Goal: Check status: Check status

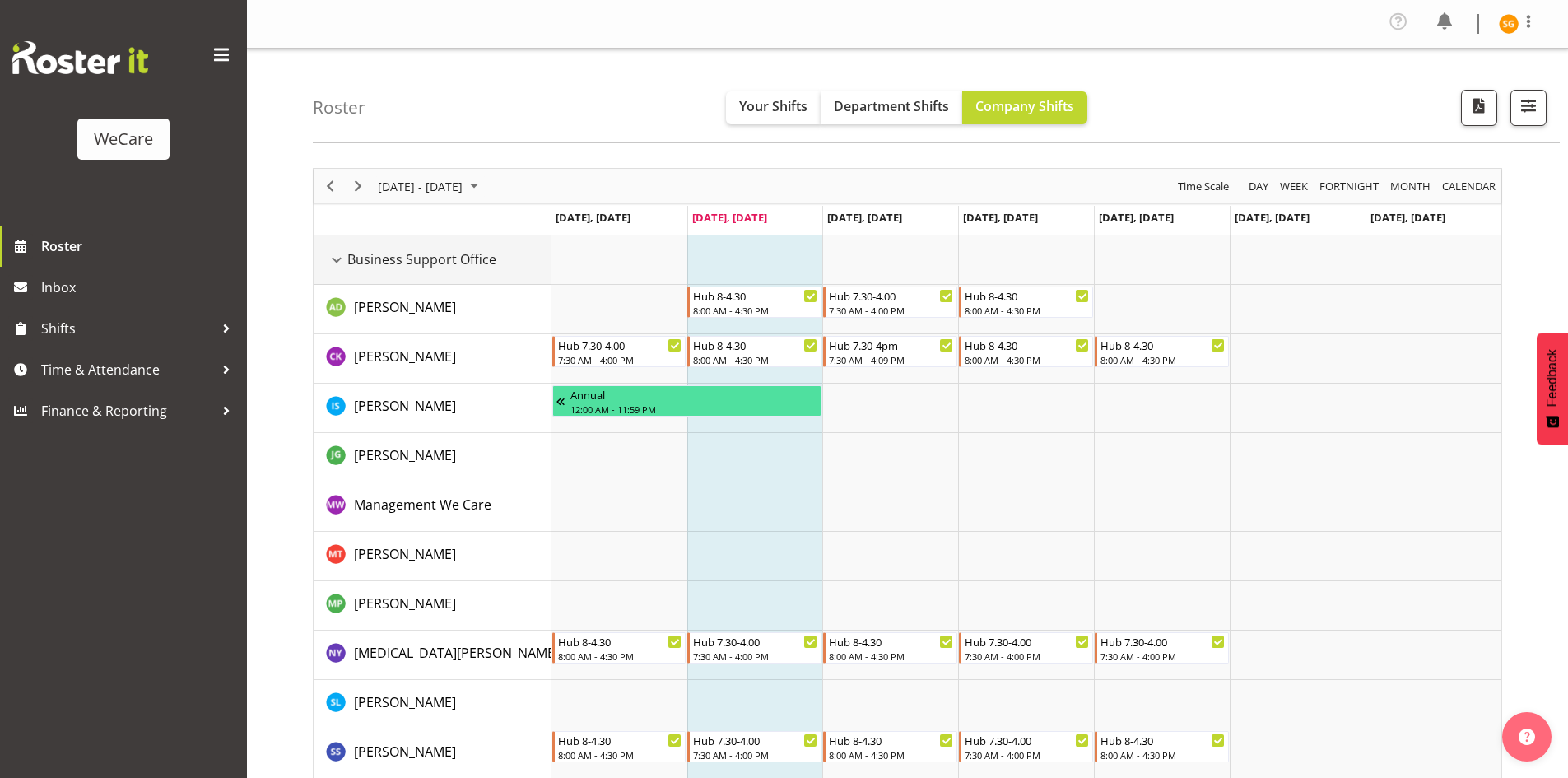
click at [336, 259] on div "Business Support Office resource" at bounding box center [337, 260] width 22 height 22
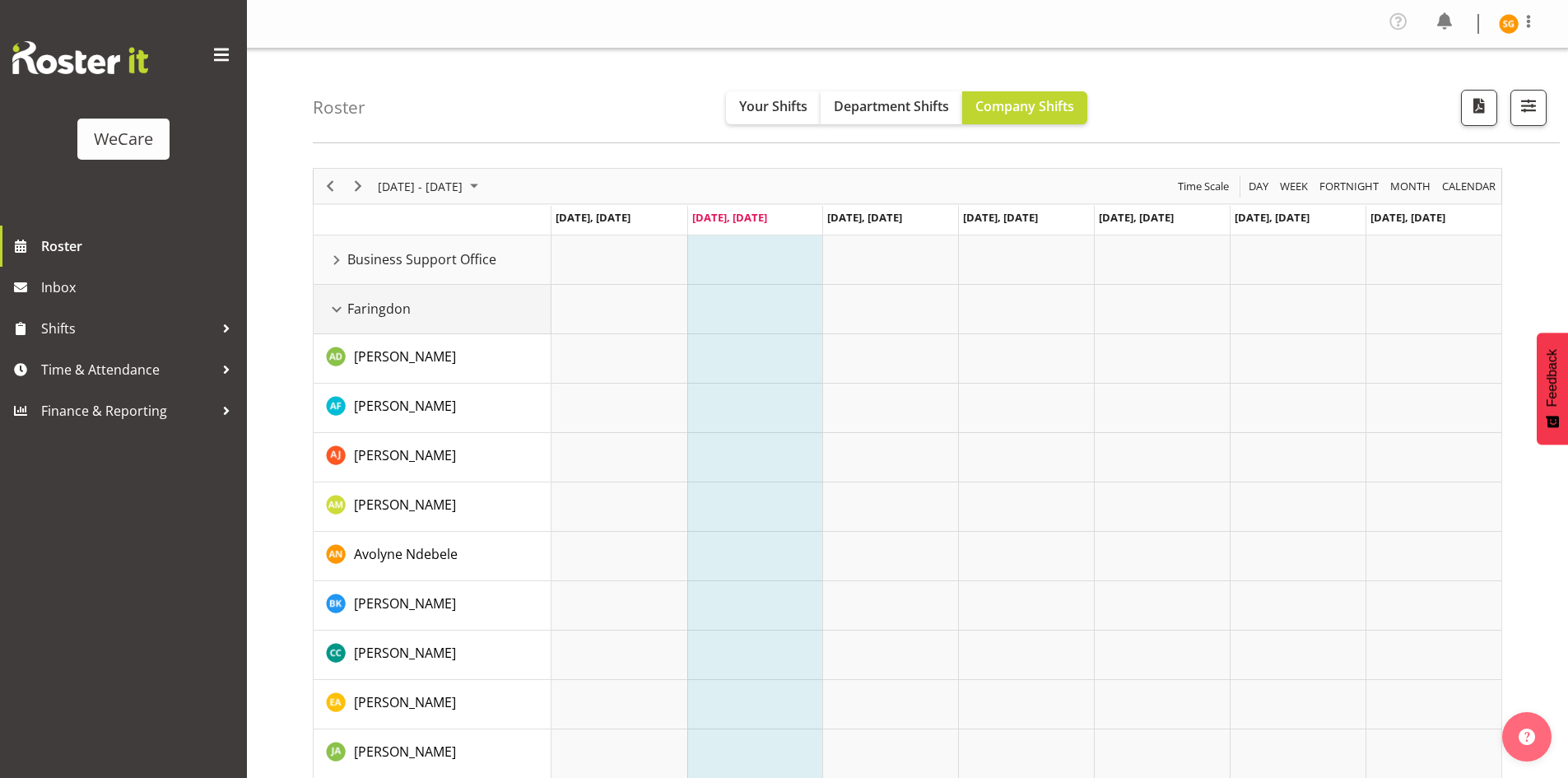
click at [341, 307] on div "Faringdon resource" at bounding box center [337, 310] width 22 height 22
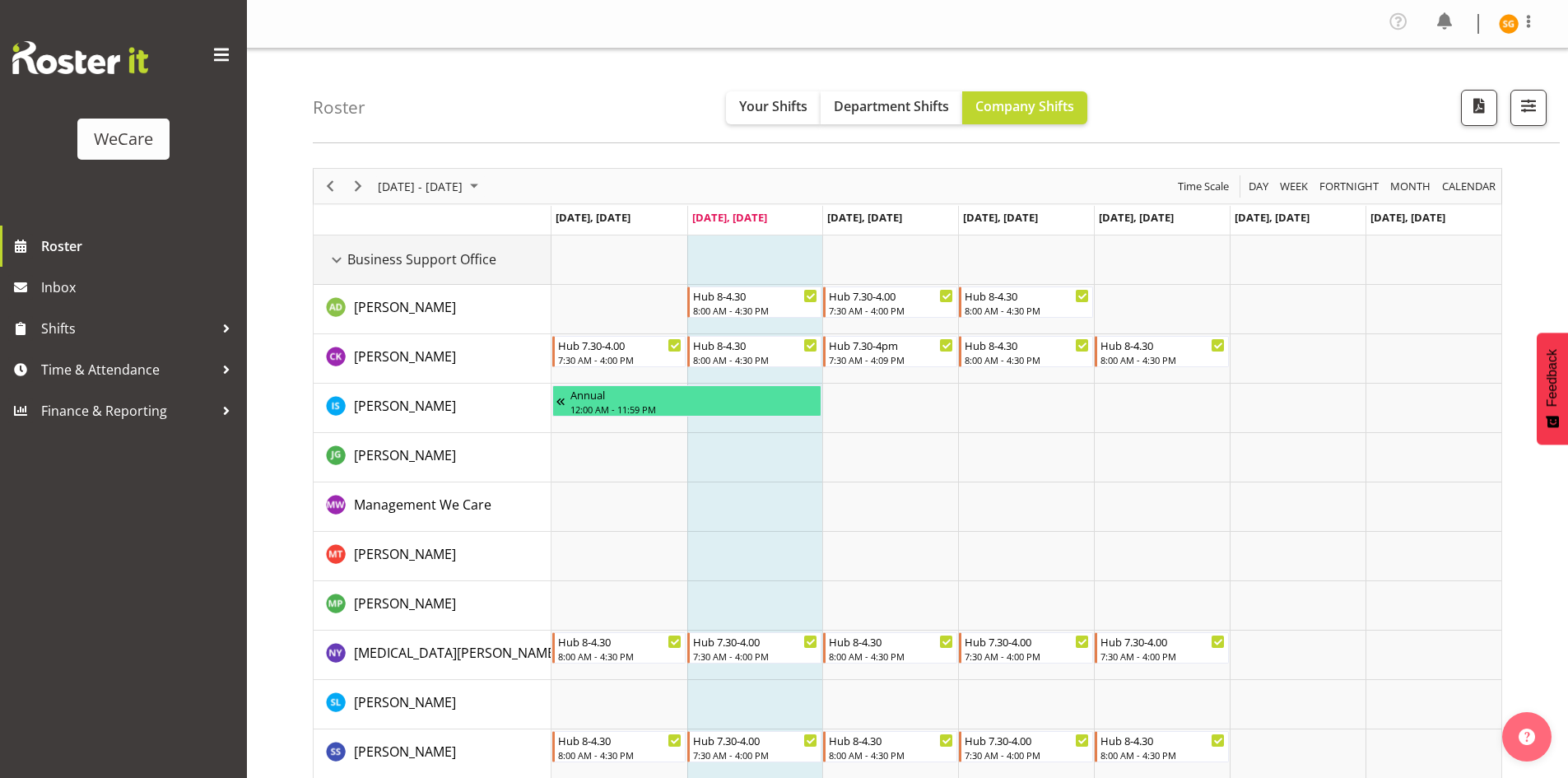
drag, startPoint x: 333, startPoint y: 256, endPoint x: 344, endPoint y: 296, distance: 41.5
click at [334, 254] on div "Business Support Office resource" at bounding box center [337, 260] width 22 height 22
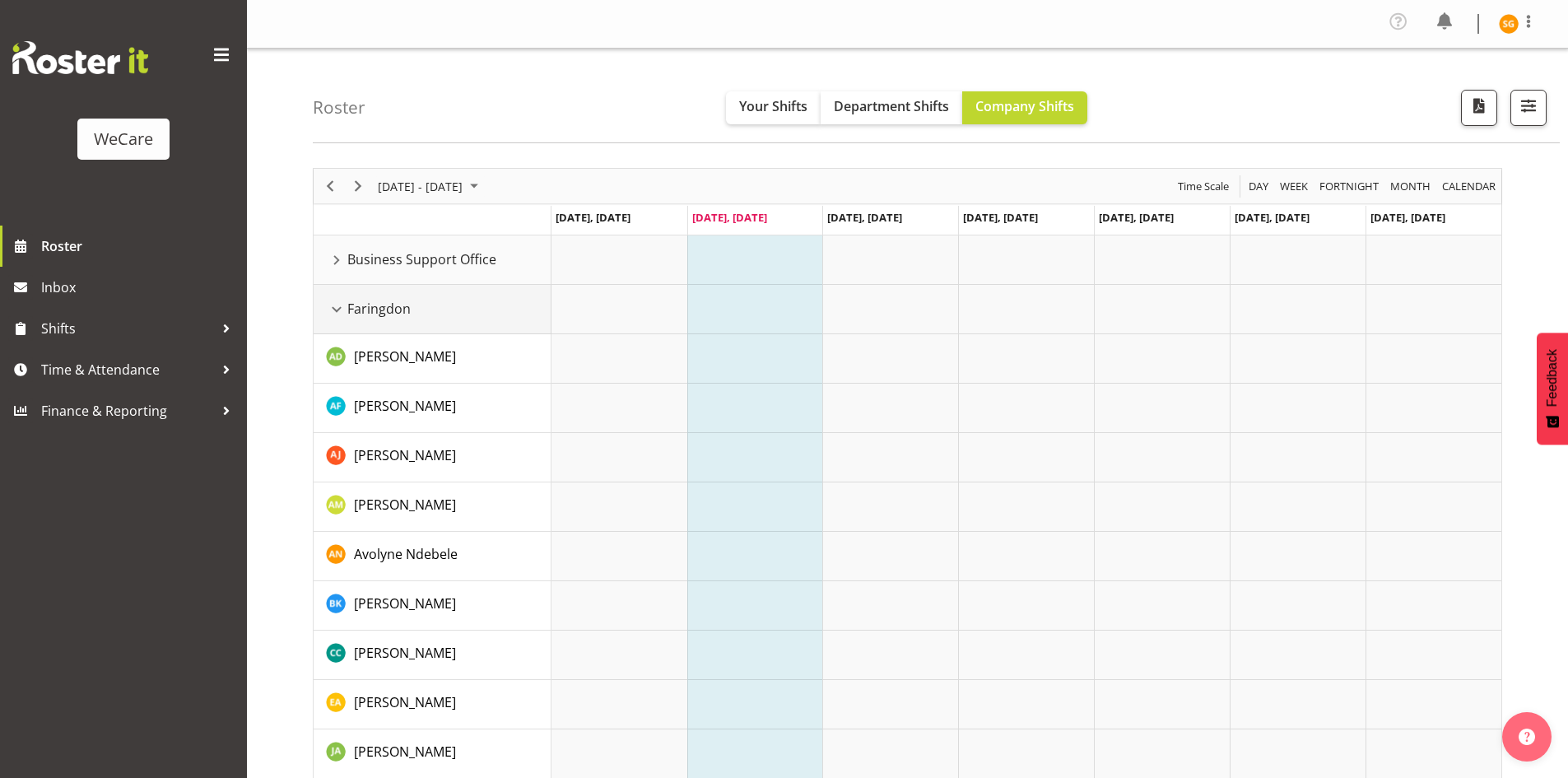
click at [341, 304] on div "Faringdon resource" at bounding box center [337, 310] width 22 height 22
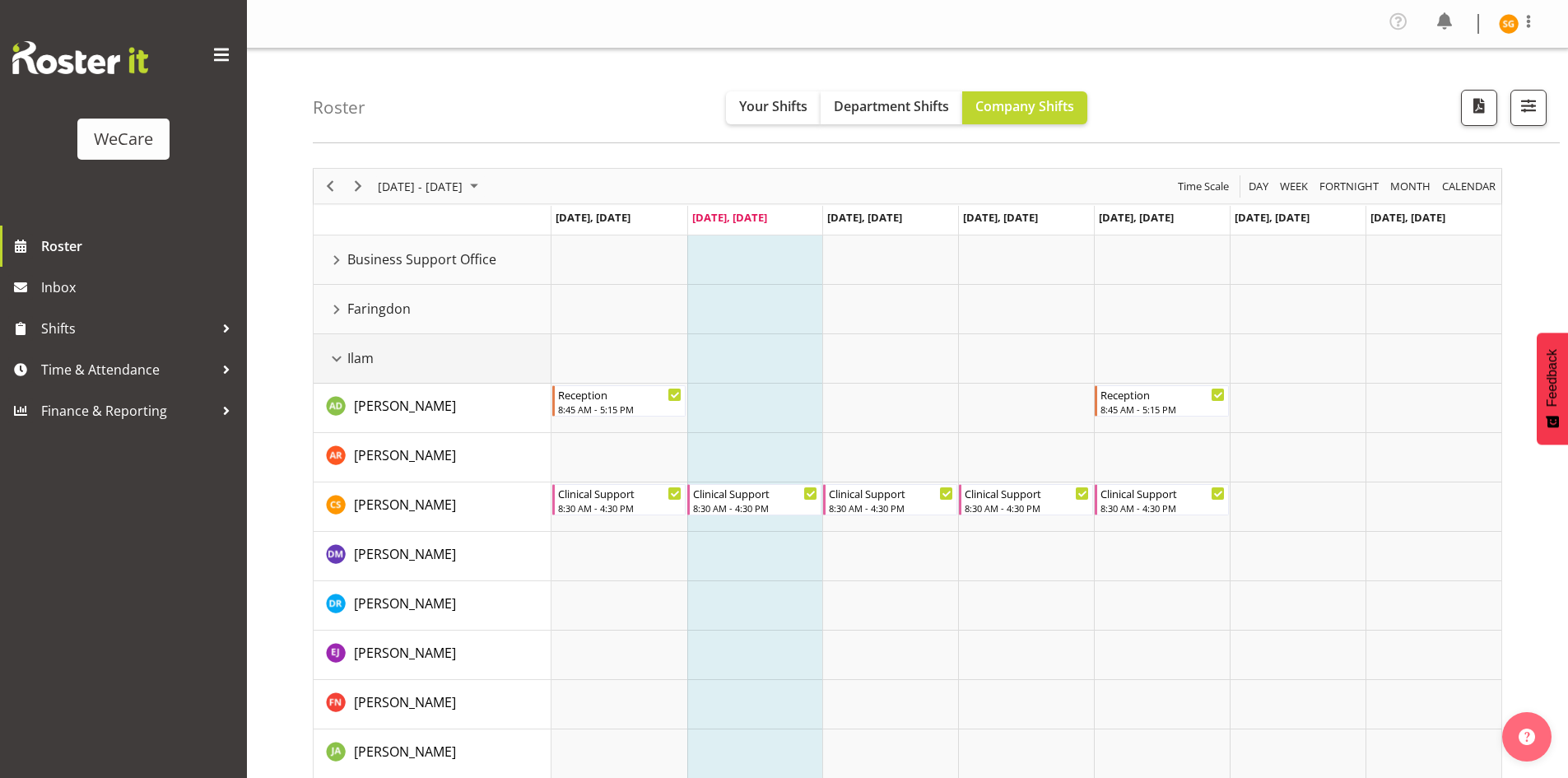
click at [339, 354] on div "Ilam resource" at bounding box center [337, 359] width 22 height 22
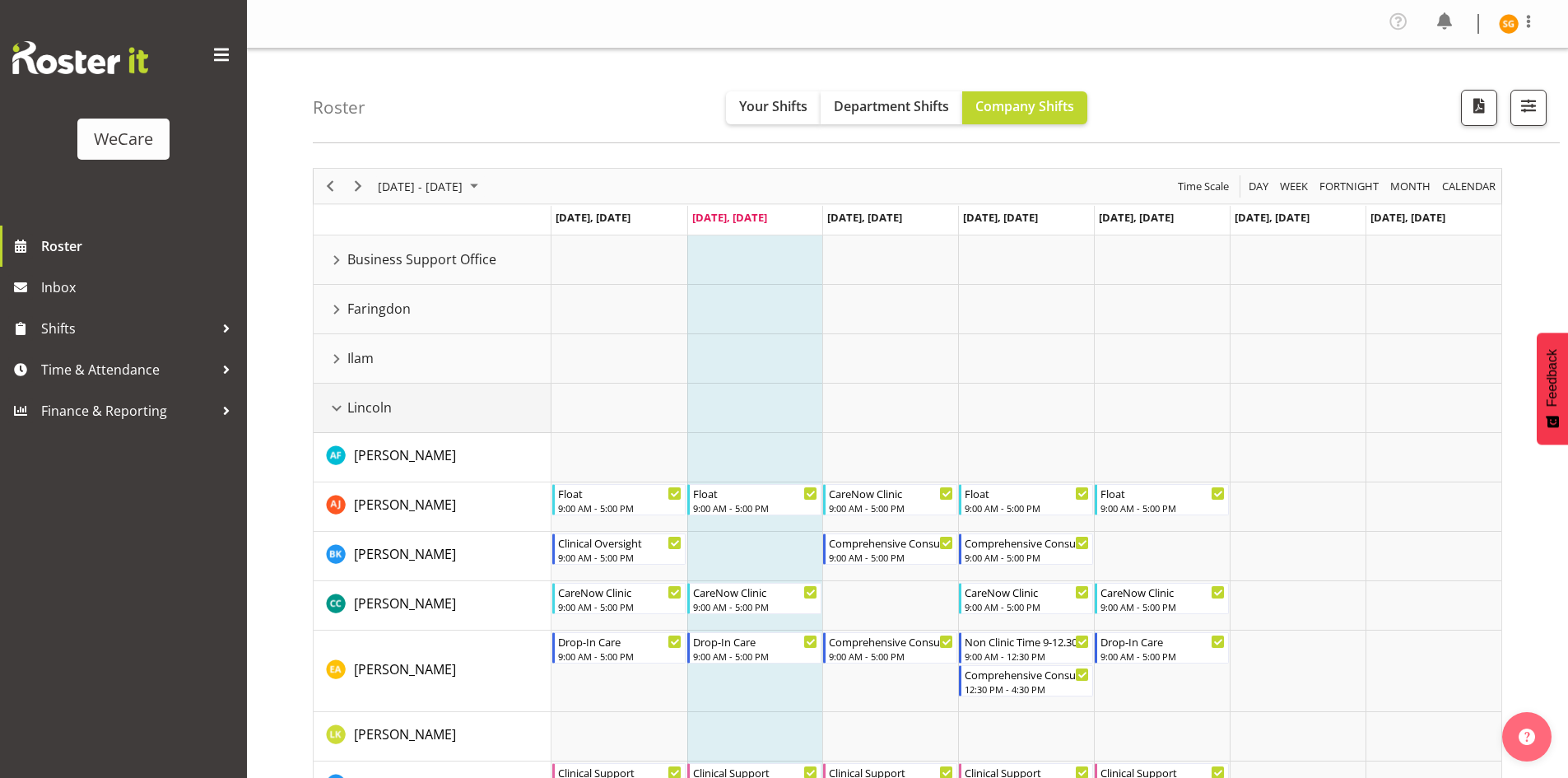
click at [338, 406] on div "Lincoln resource" at bounding box center [337, 409] width 22 height 22
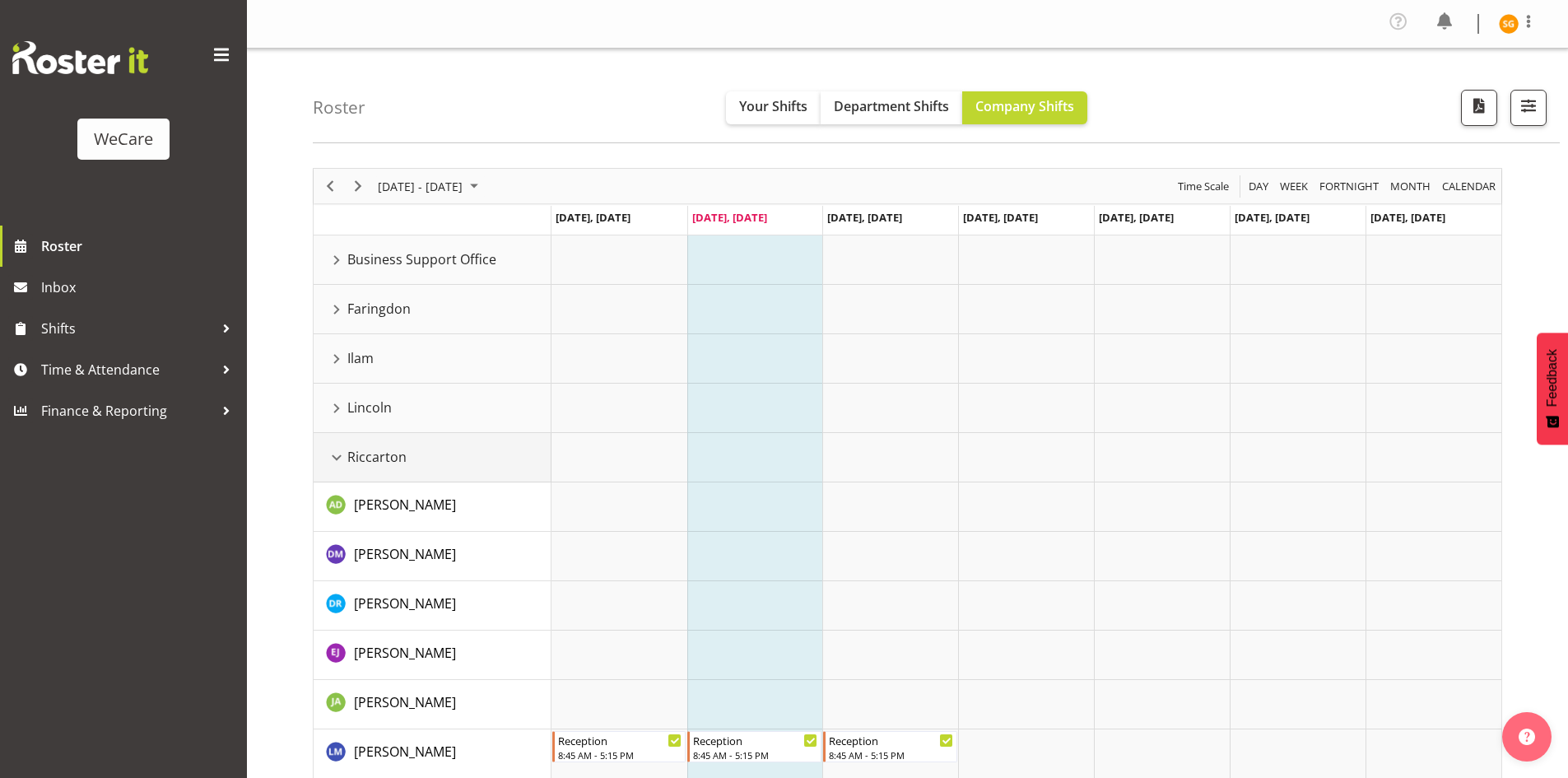
drag, startPoint x: 334, startPoint y: 458, endPoint x: 401, endPoint y: 492, distance: 75.1
click at [334, 457] on div "Riccarton resource" at bounding box center [337, 458] width 22 height 22
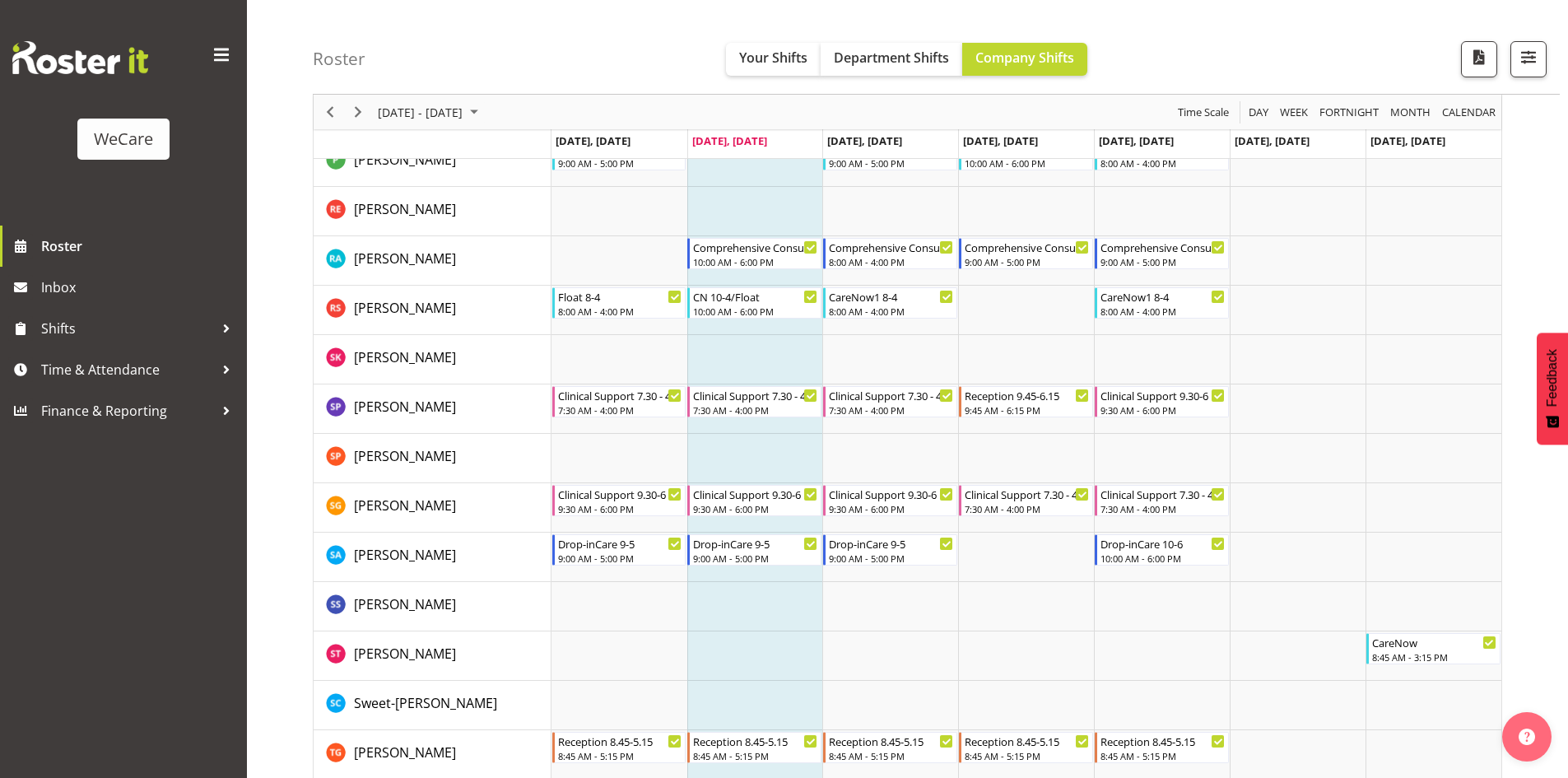
scroll to position [2059, 0]
click at [731, 302] on div "CN 10-4/Float 10:00 AM - 6:00 PM" at bounding box center [755, 301] width 125 height 32
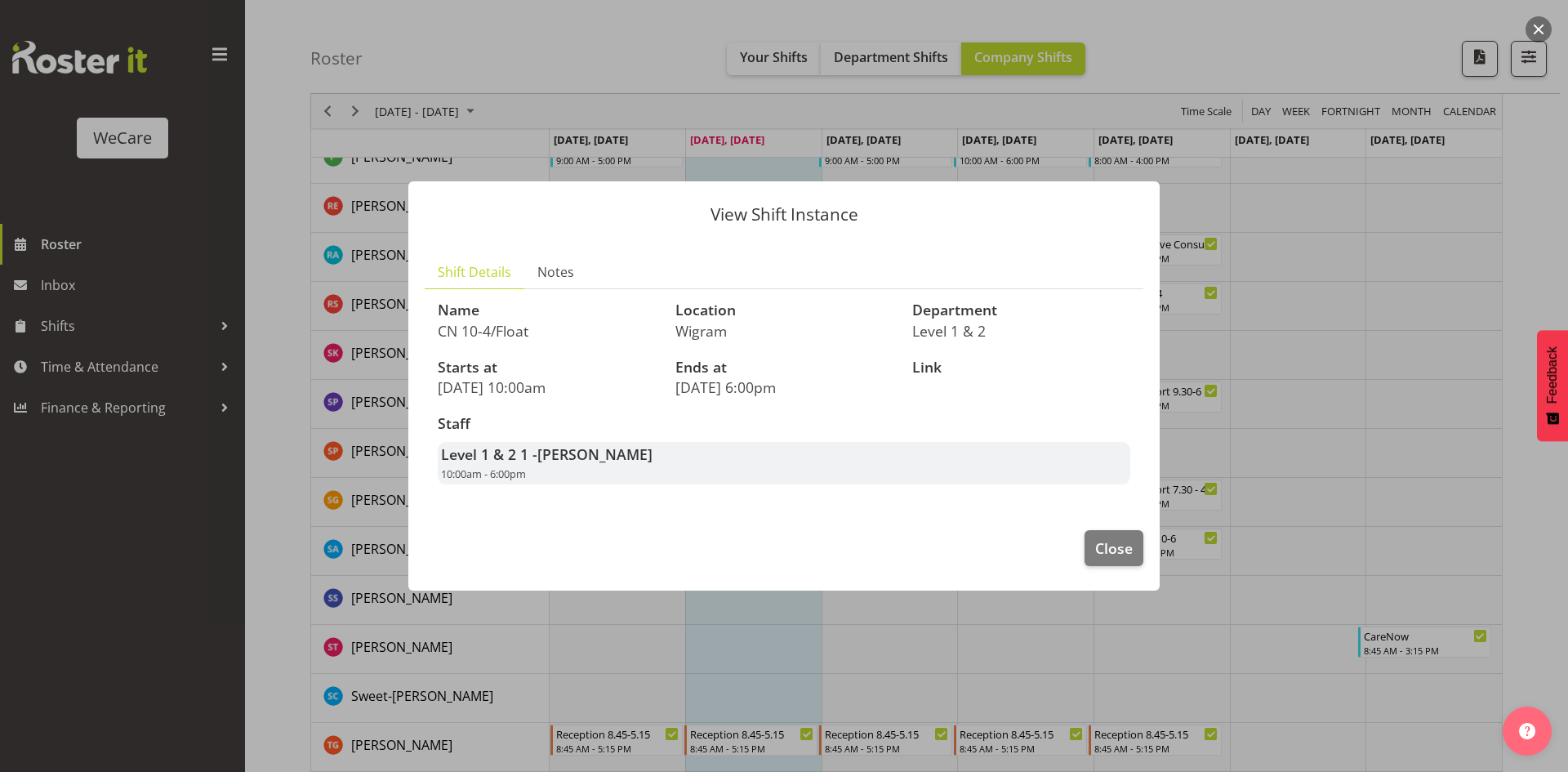
click at [1015, 149] on div "View Shift Instance Shift Details Notes Name CN 10-4/Float Location Wigram Depa…" at bounding box center [784, 386] width 784 height 491
click at [1108, 543] on span "Close" at bounding box center [1114, 548] width 38 height 21
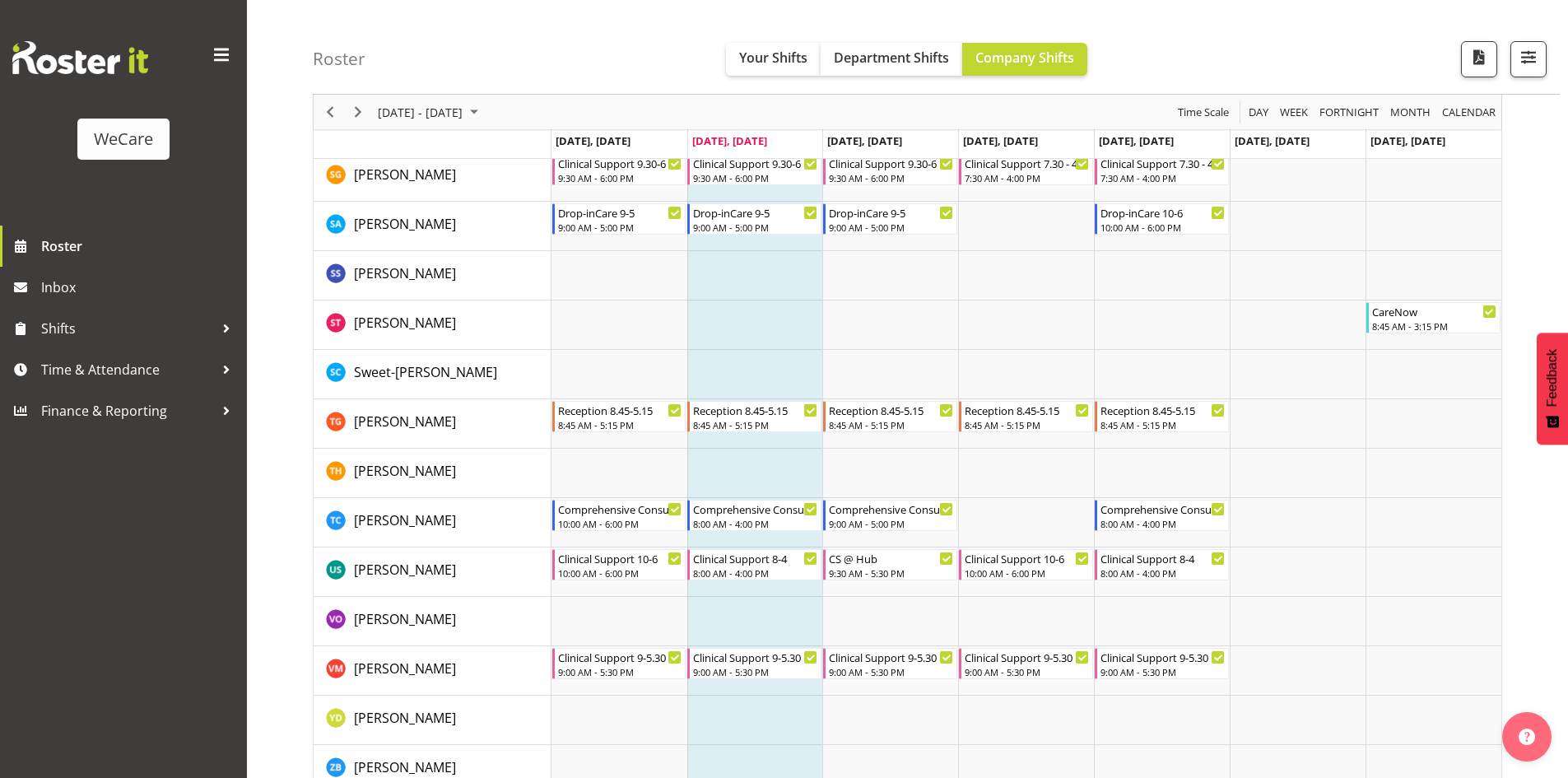
scroll to position [2417, 0]
